Goal: Task Accomplishment & Management: Manage account settings

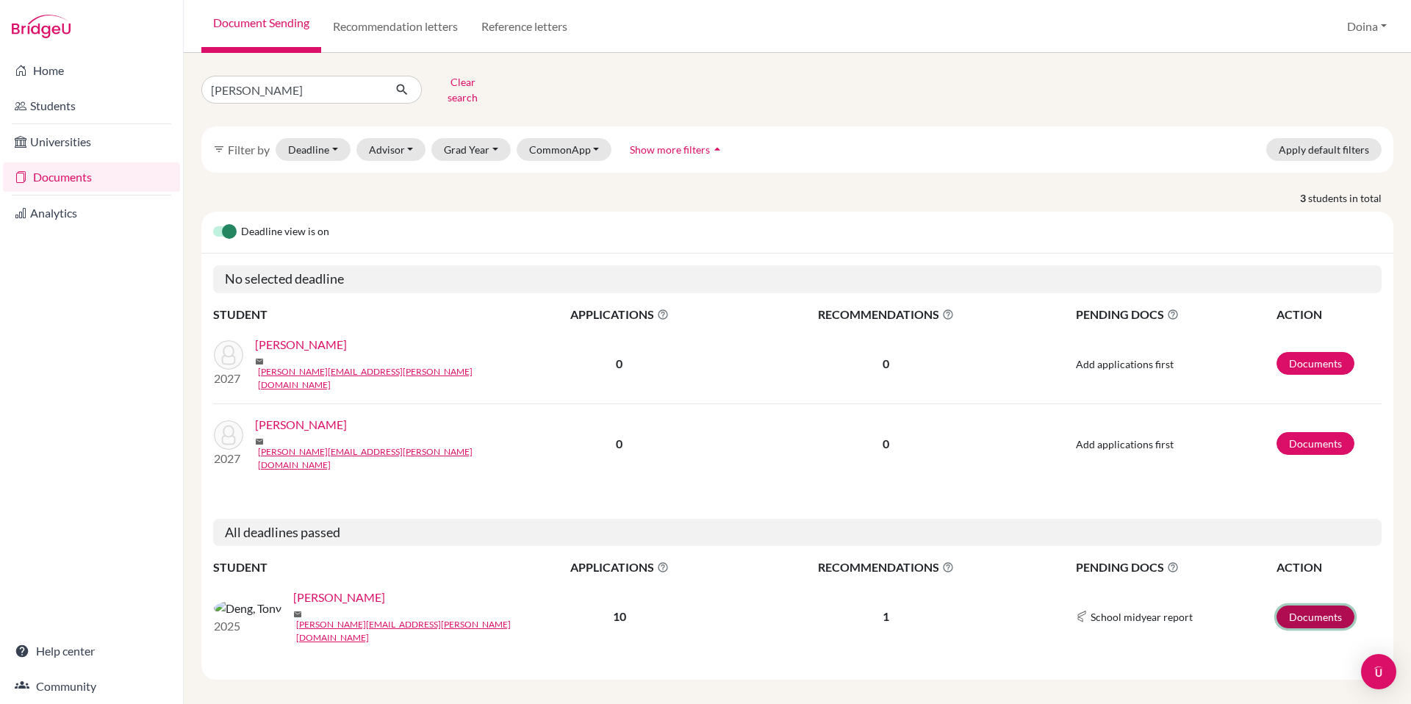
click at [1310, 606] on link "Documents" at bounding box center [1316, 617] width 78 height 23
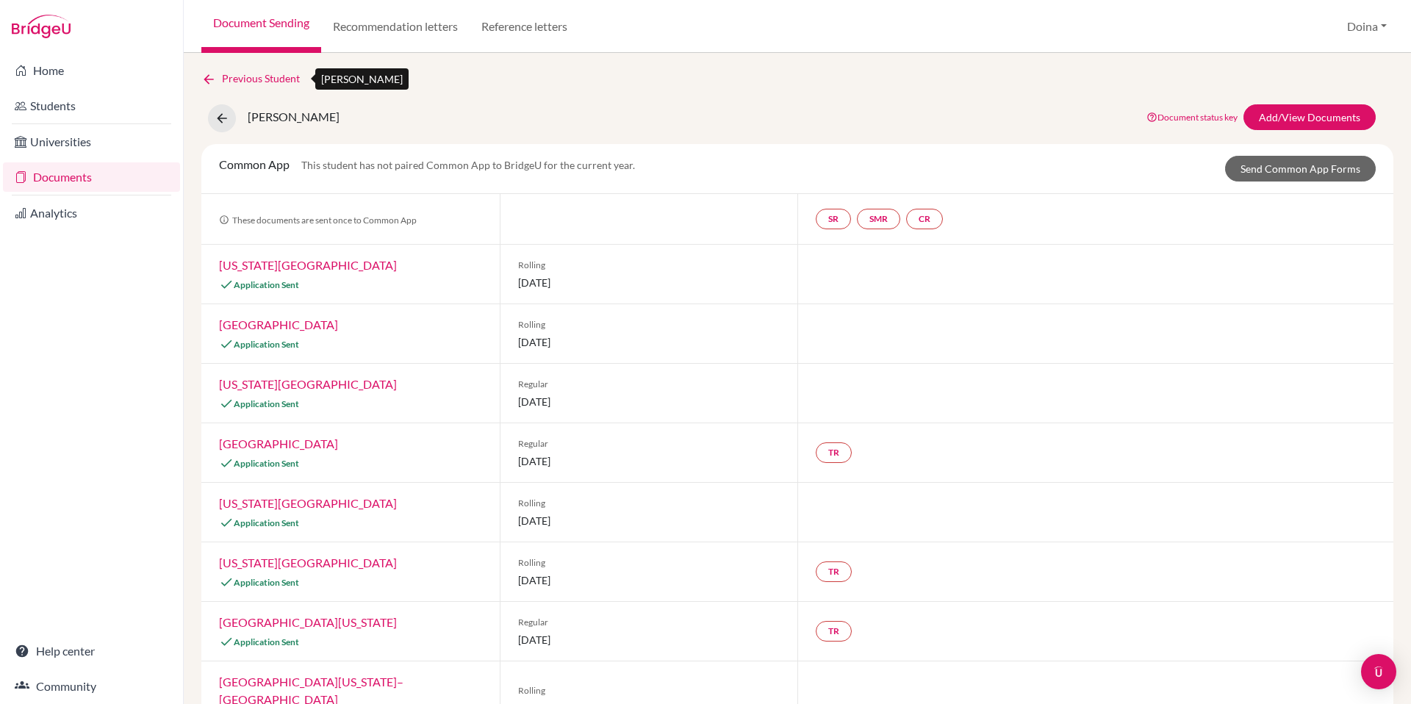
click at [243, 74] on link "Previous Student" at bounding box center [256, 79] width 110 height 16
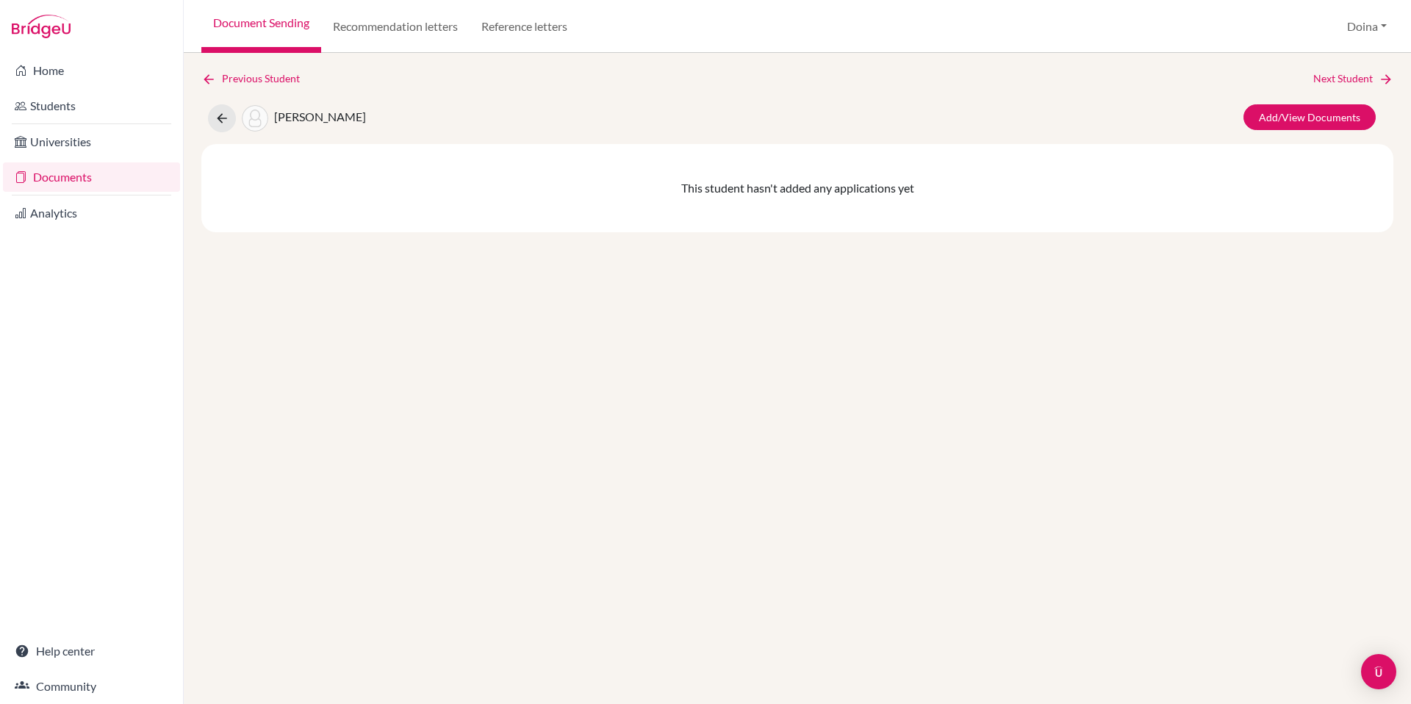
click at [78, 178] on link "Documents" at bounding box center [91, 176] width 177 height 29
